Goal: Browse casually

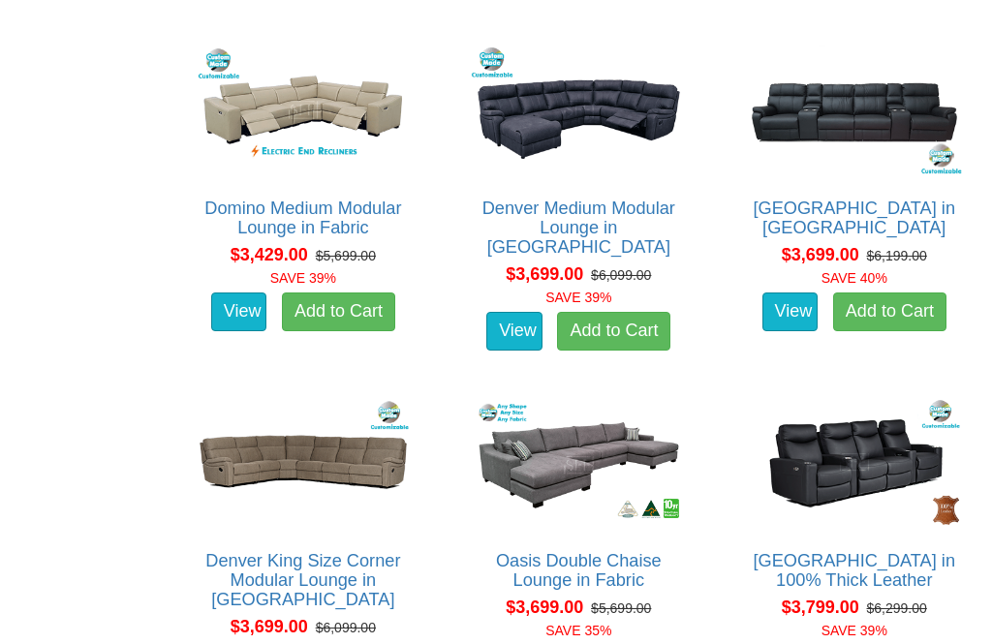
scroll to position [5336, 0]
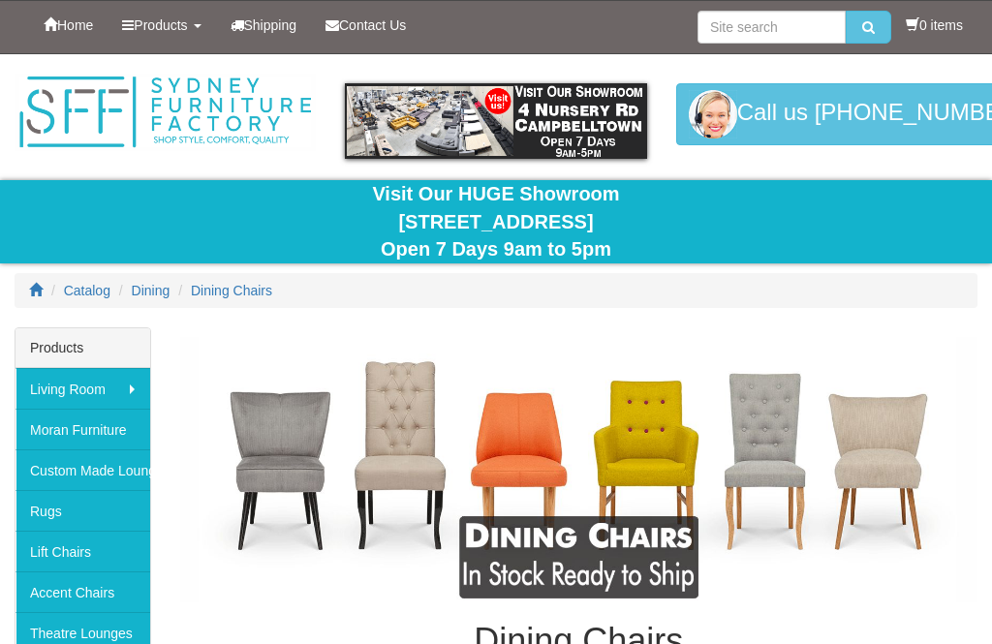
scroll to position [73, 0]
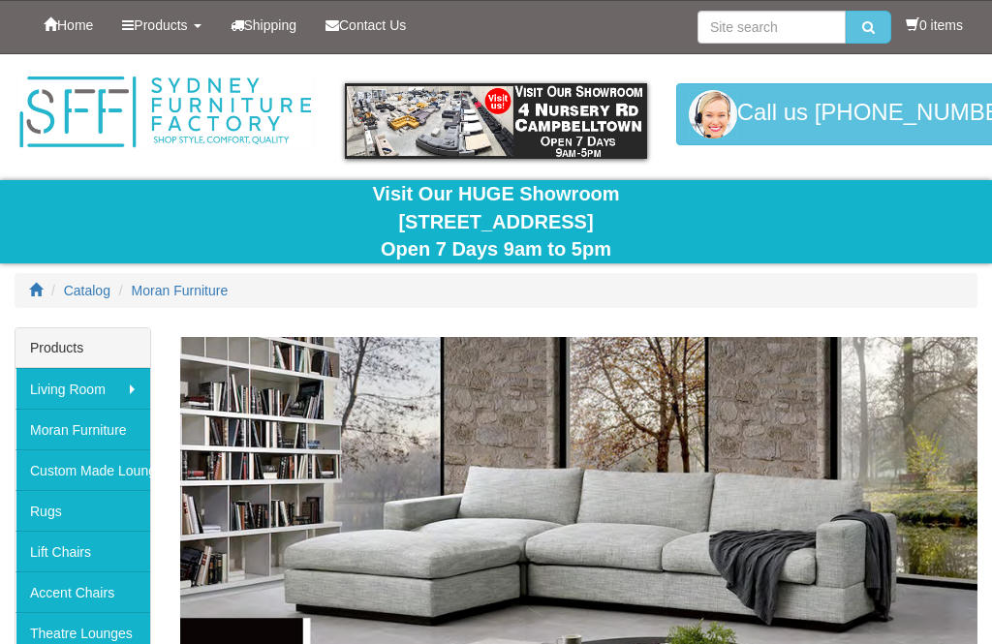
scroll to position [382, 0]
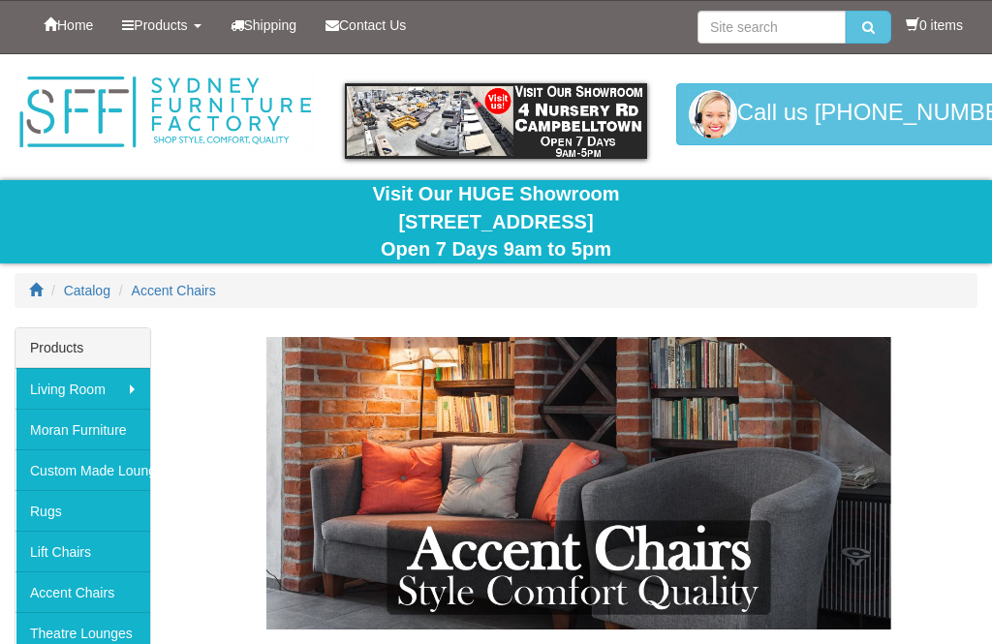
scroll to position [315, 0]
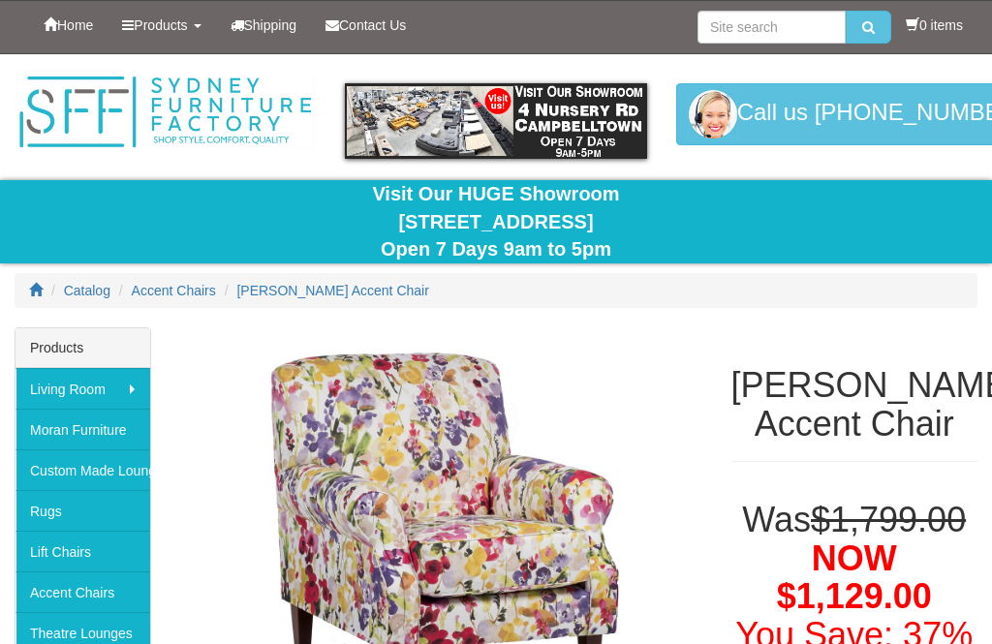
select select "10"
select select "493"
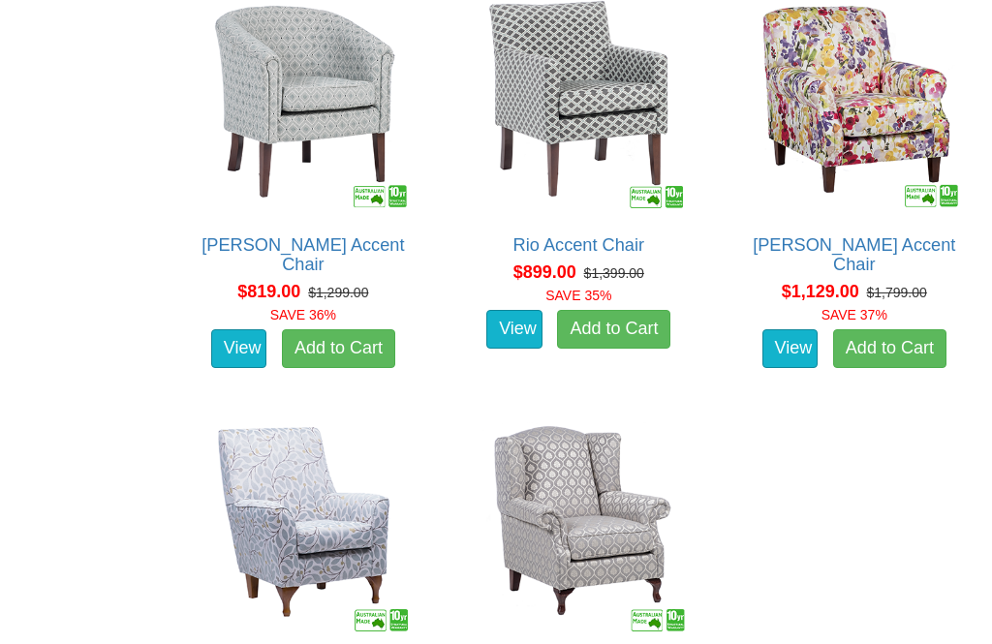
scroll to position [1444, 0]
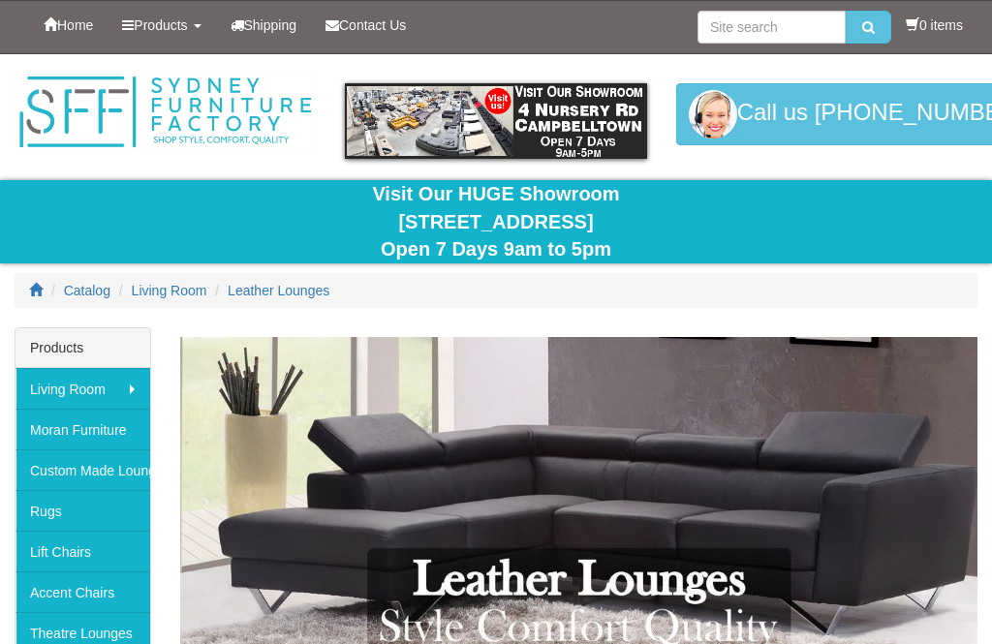
scroll to position [6047, 0]
